Goal: Task Accomplishment & Management: Manage account settings

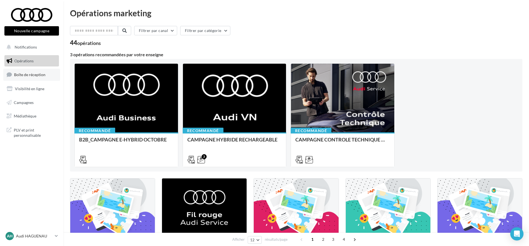
click at [55, 77] on link "Boîte de réception" at bounding box center [31, 75] width 57 height 12
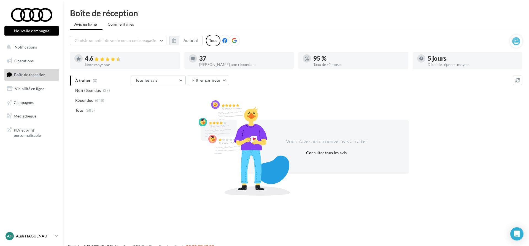
click at [33, 238] on p "Audi HAGUENAU" at bounding box center [34, 236] width 37 height 6
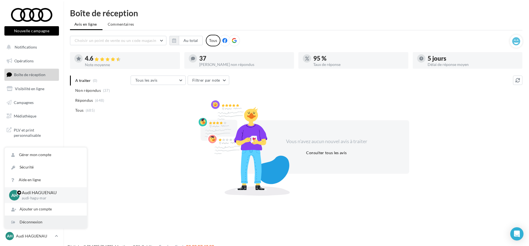
click at [34, 223] on div "Déconnexion" at bounding box center [46, 222] width 82 height 12
